Goal: Task Accomplishment & Management: Use online tool/utility

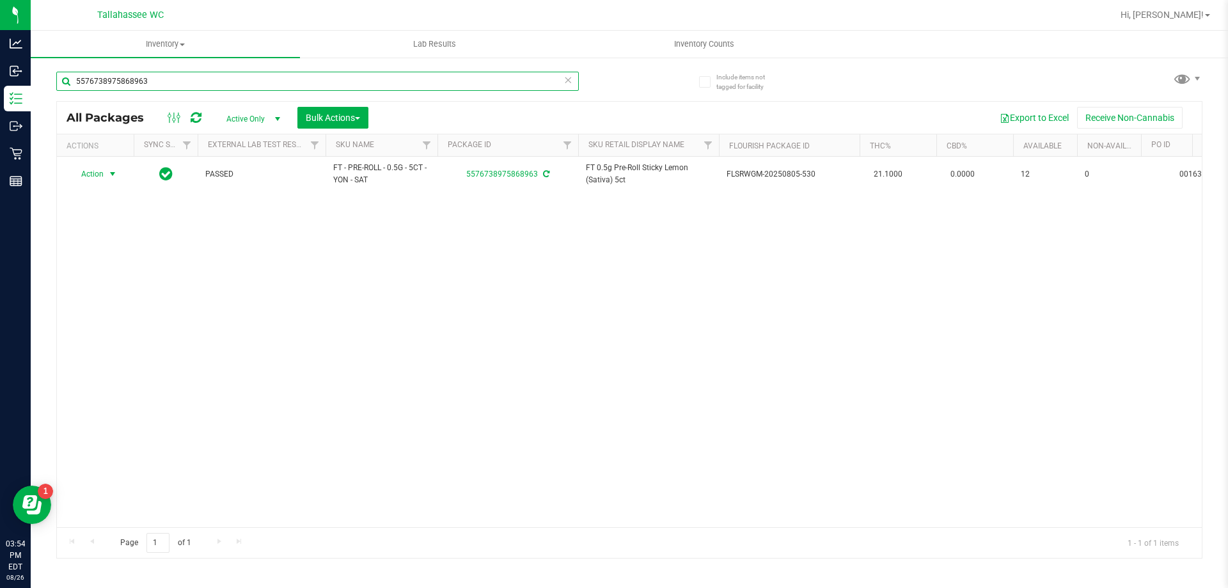
click at [161, 85] on input "5576738975868963" at bounding box center [317, 81] width 522 height 19
click at [161, 84] on input "5576738975868963" at bounding box center [317, 81] width 522 height 19
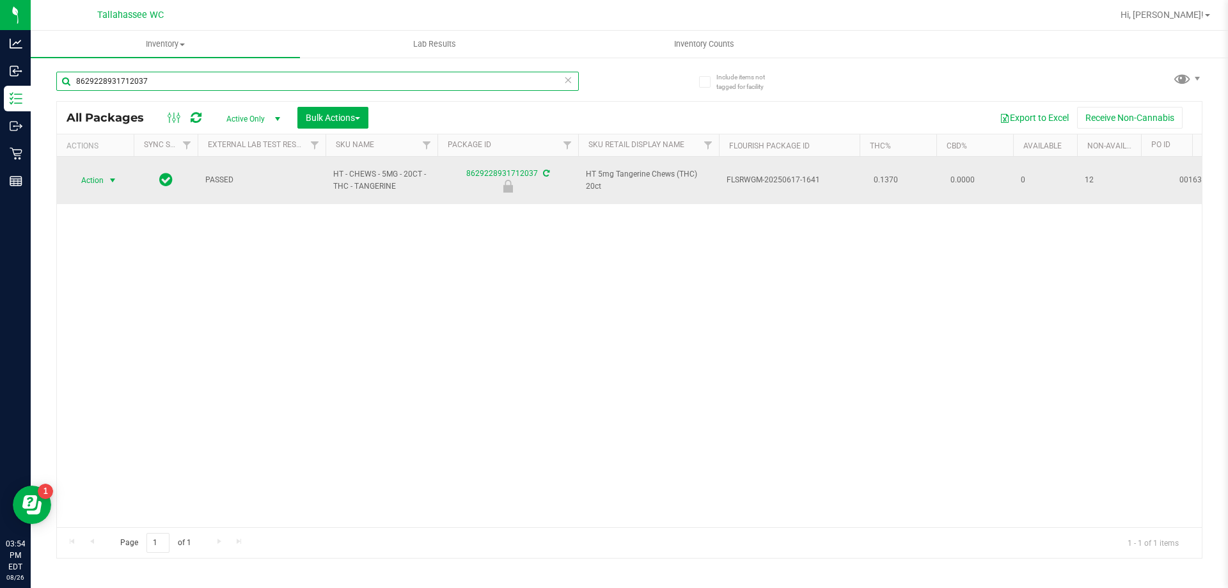
type input "8629228931712037"
drag, startPoint x: 114, startPoint y: 170, endPoint x: 116, endPoint y: 178, distance: 7.9
click at [114, 175] on span "select" at bounding box center [112, 180] width 10 height 10
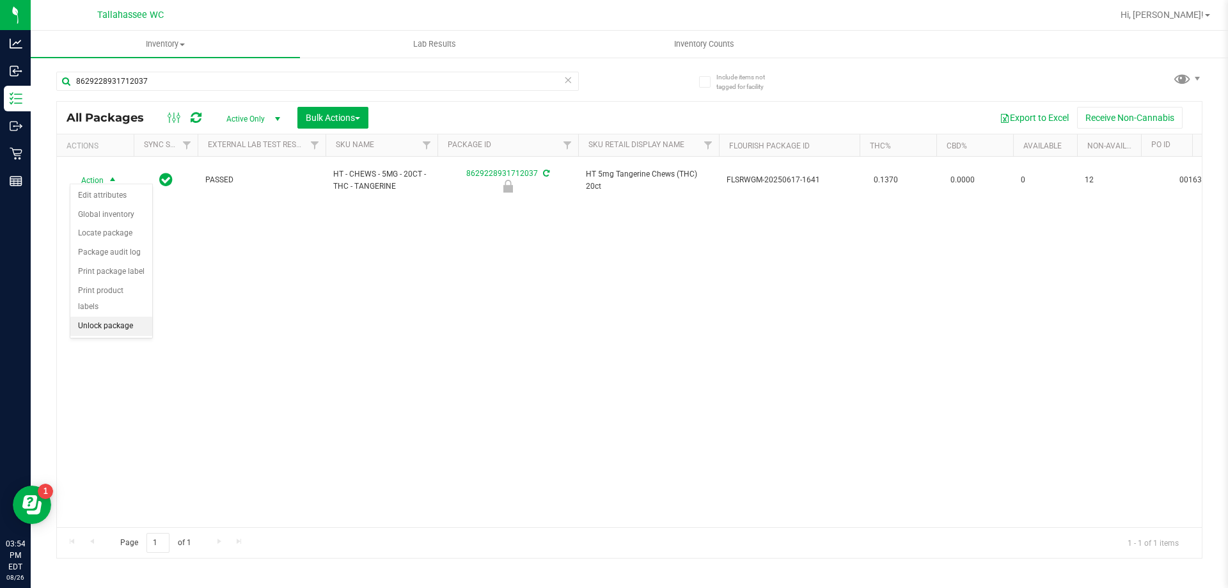
click at [129, 317] on li "Unlock package" at bounding box center [111, 326] width 82 height 19
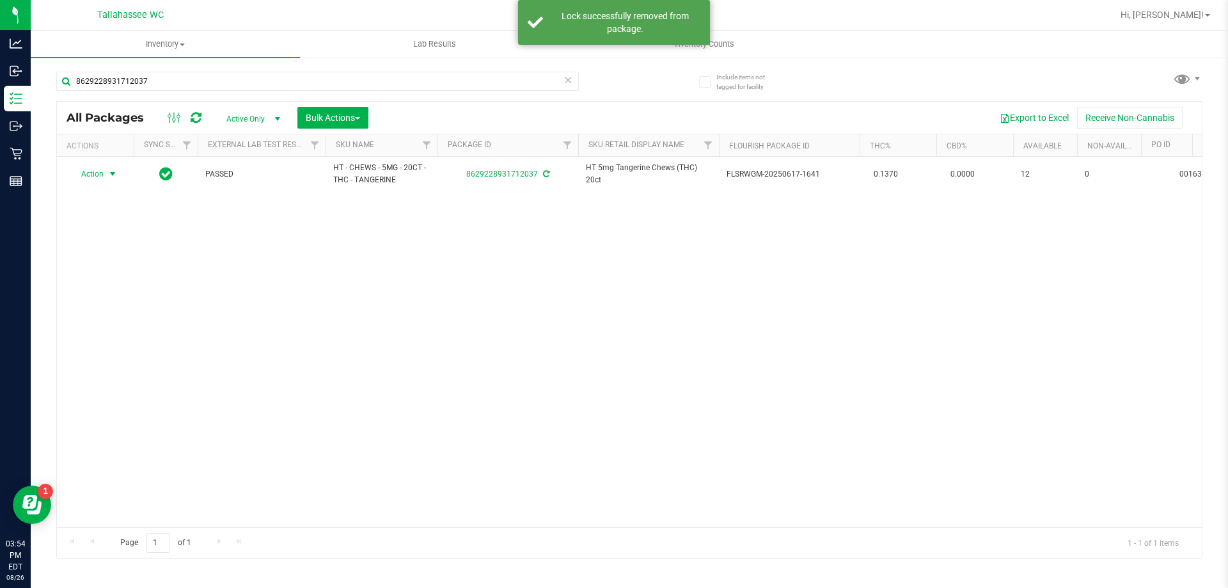
click at [112, 175] on span "select" at bounding box center [112, 174] width 10 height 10
click at [140, 327] on li "Print package label" at bounding box center [119, 328] width 99 height 19
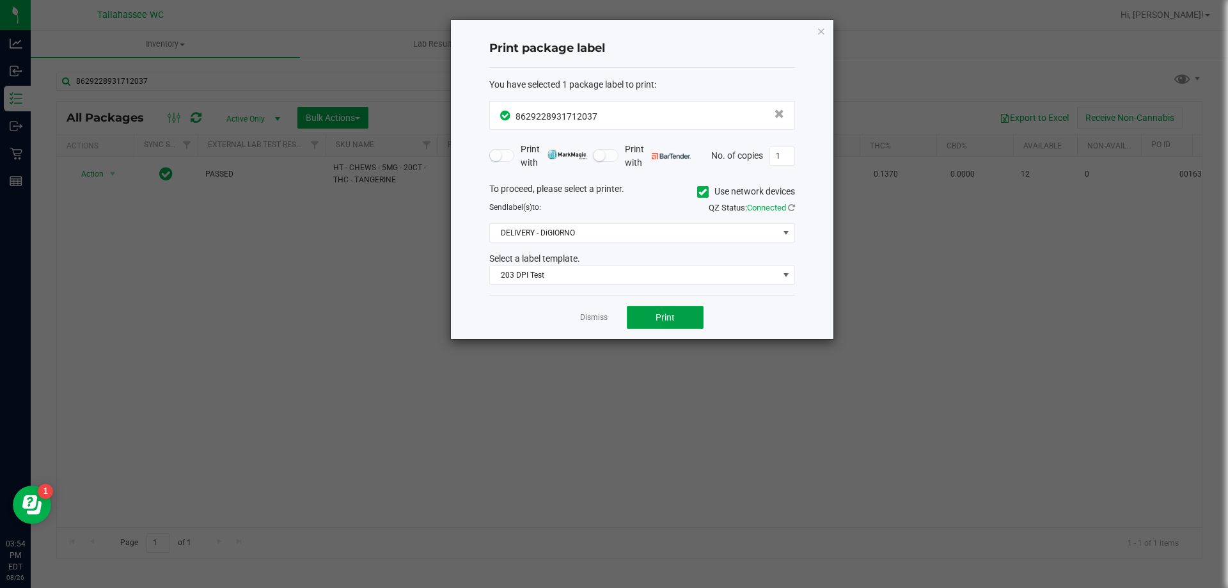
click at [638, 314] on button "Print" at bounding box center [665, 317] width 77 height 23
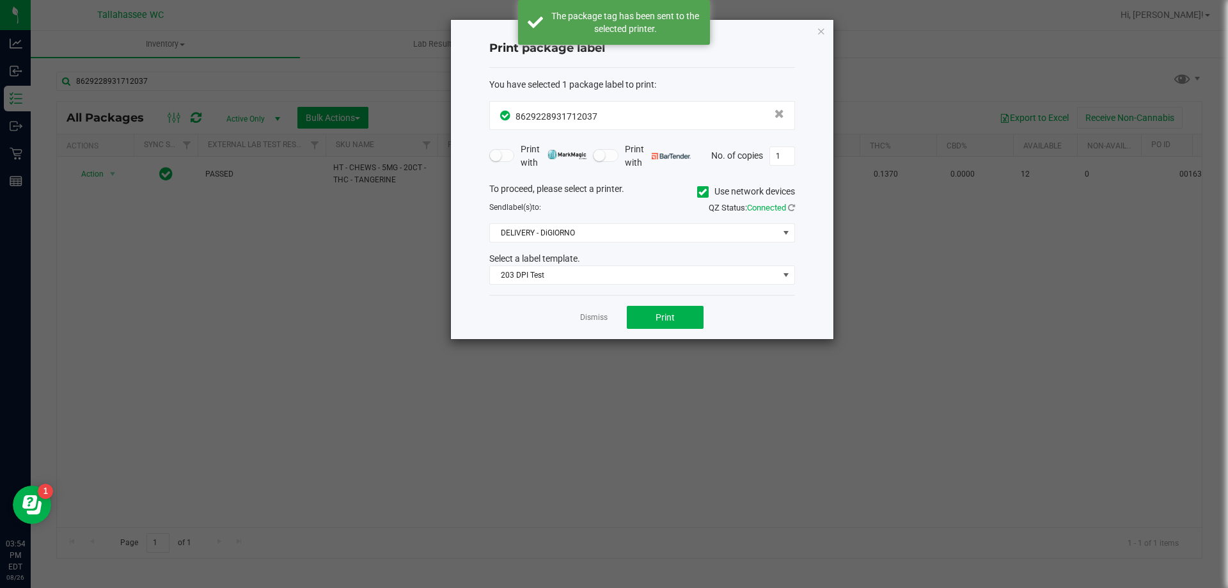
click at [605, 318] on link "Dismiss" at bounding box center [593, 317] width 27 height 11
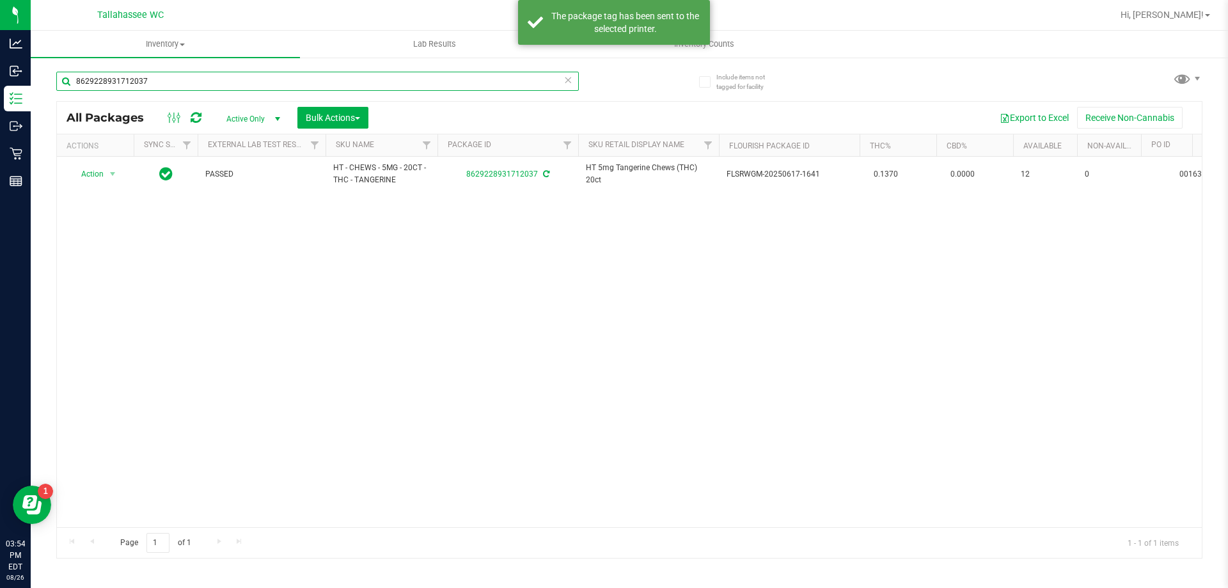
click at [276, 80] on input "8629228931712037" at bounding box center [317, 81] width 522 height 19
click at [276, 79] on input "8629228931712037" at bounding box center [317, 81] width 522 height 19
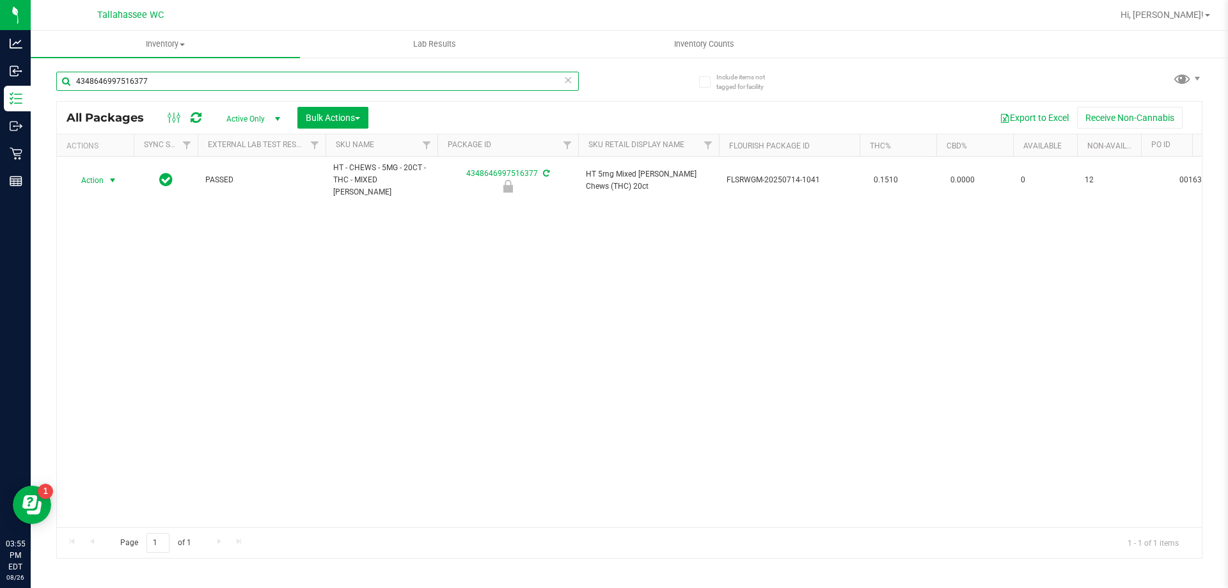
type input "4348646997516377"
click at [116, 175] on span "select" at bounding box center [112, 180] width 10 height 10
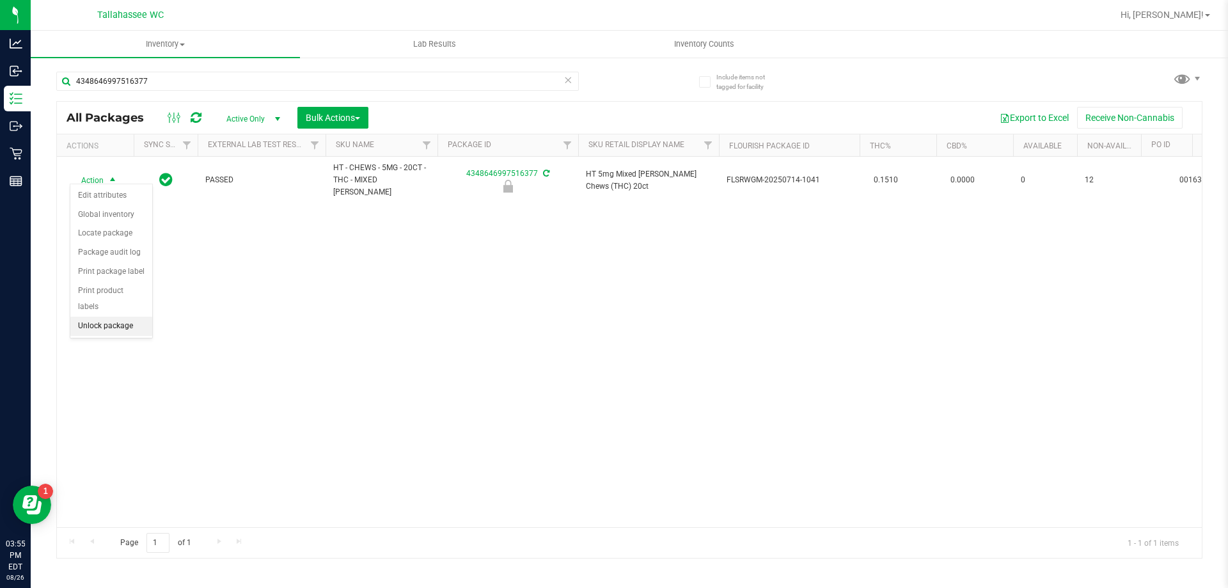
drag, startPoint x: 130, startPoint y: 313, endPoint x: 131, endPoint y: 303, distance: 9.6
click at [130, 317] on li "Unlock package" at bounding box center [111, 326] width 82 height 19
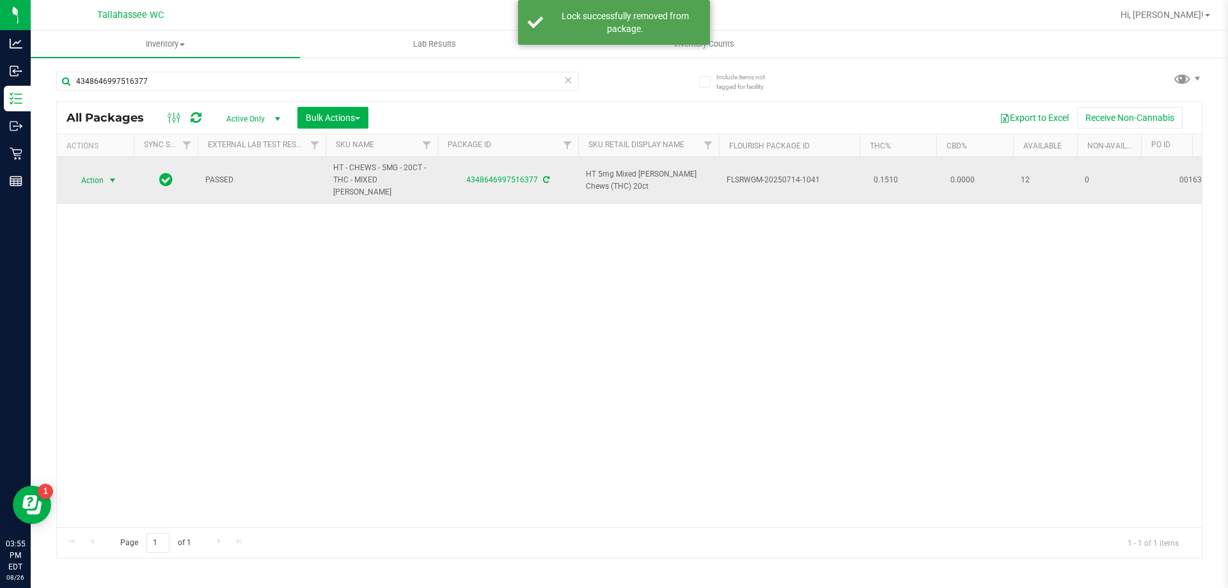
click at [113, 175] on span "select" at bounding box center [112, 180] width 10 height 10
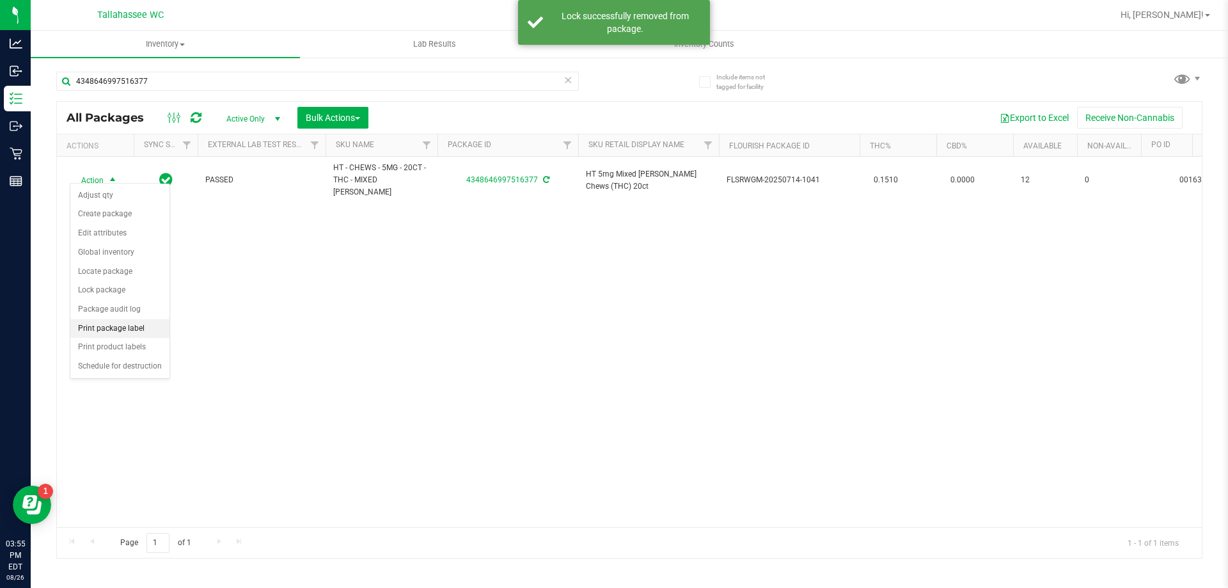
drag, startPoint x: 130, startPoint y: 325, endPoint x: 156, endPoint y: 325, distance: 25.6
click at [131, 325] on li "Print package label" at bounding box center [119, 328] width 99 height 19
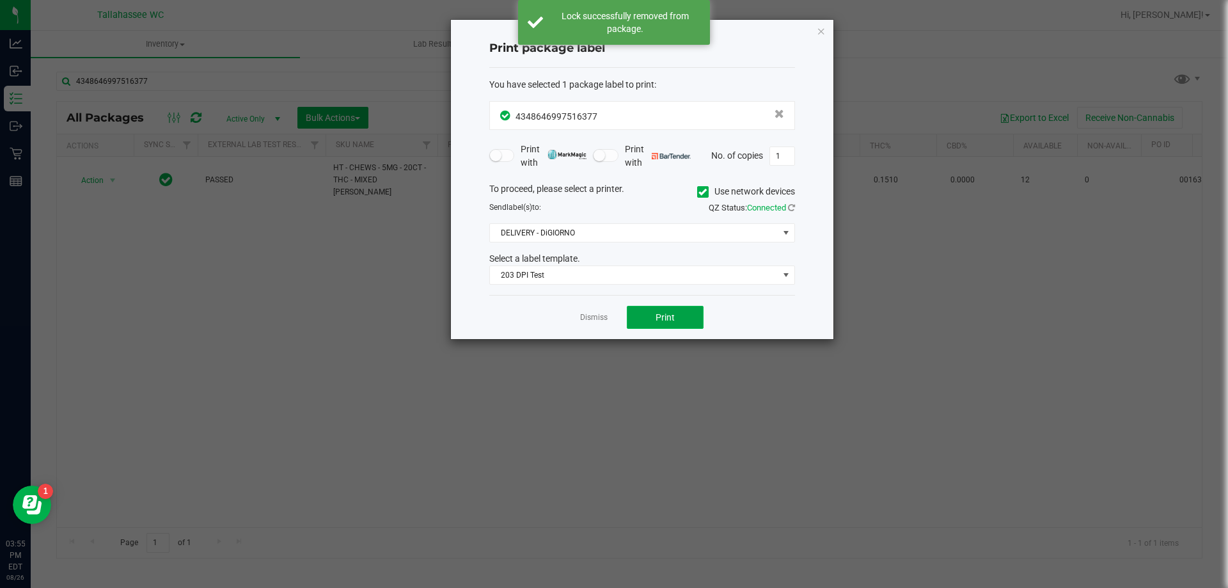
click at [692, 317] on button "Print" at bounding box center [665, 317] width 77 height 23
